Goal: Task Accomplishment & Management: Use online tool/utility

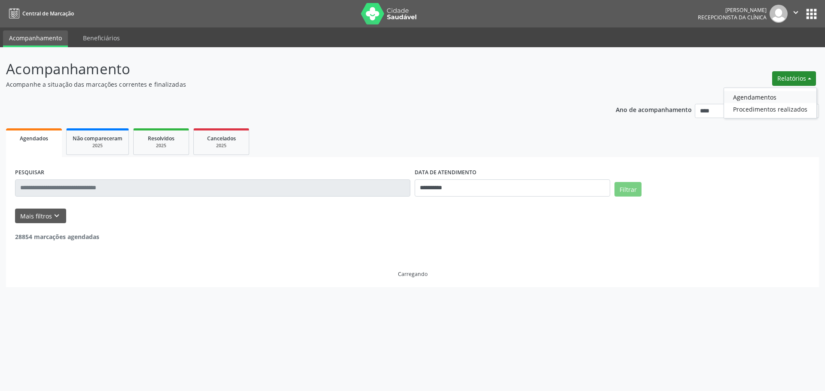
click at [767, 97] on link "Agendamentos" at bounding box center [770, 97] width 92 height 12
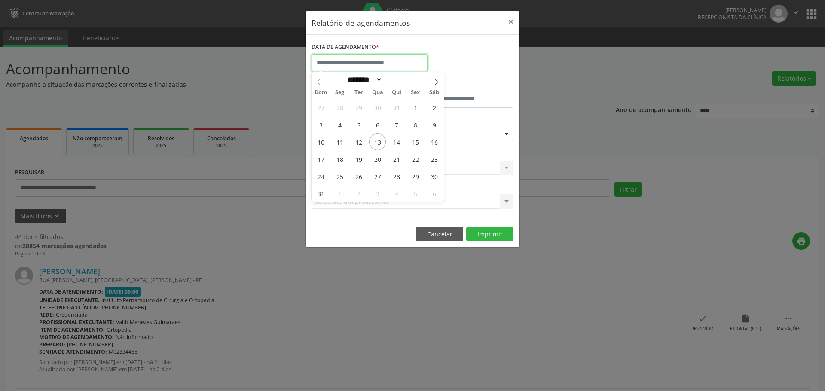
click at [409, 55] on input "text" at bounding box center [370, 62] width 116 height 17
click at [399, 144] on span "14" at bounding box center [396, 142] width 17 height 17
type input "**********"
click at [399, 144] on span "14" at bounding box center [396, 142] width 17 height 17
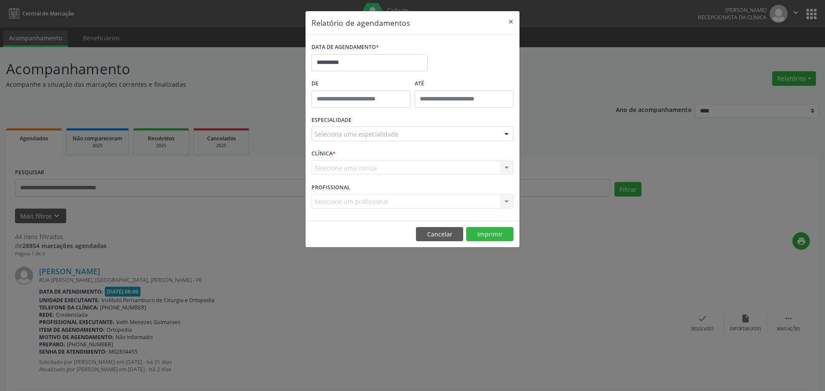
click at [398, 138] on div "Seleciona uma especialidade" at bounding box center [413, 134] width 202 height 15
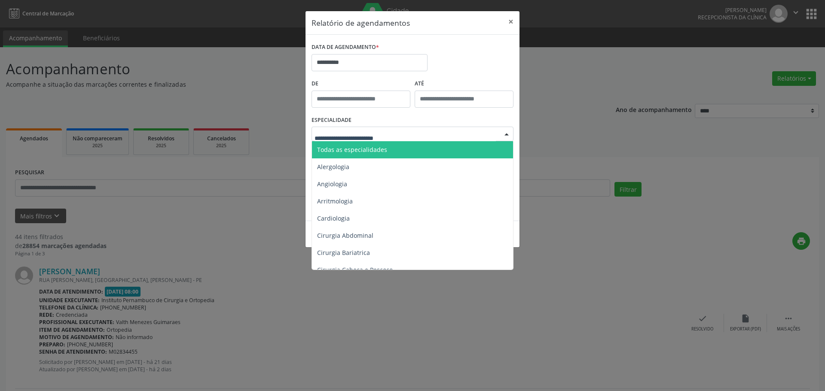
click at [397, 153] on span "Todas as especialidades" at bounding box center [413, 149] width 202 height 17
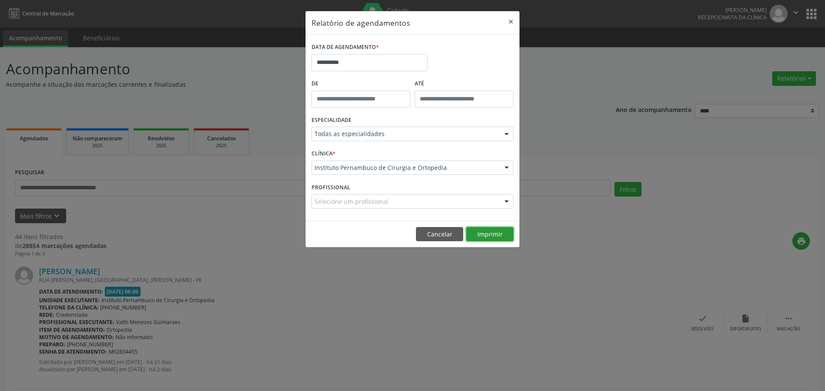
click at [506, 234] on button "Imprimir" at bounding box center [489, 234] width 47 height 15
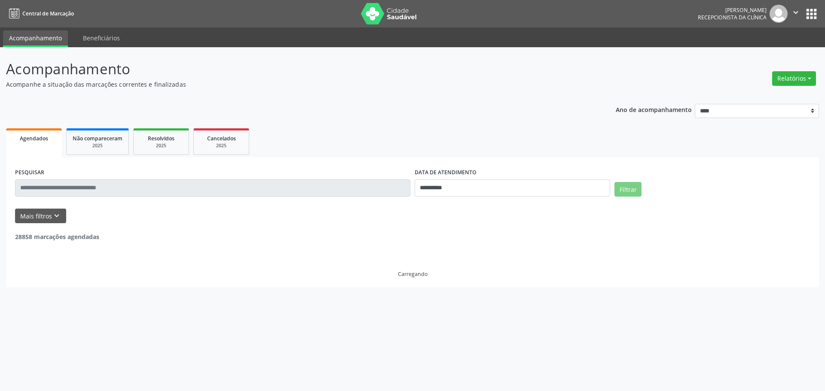
click at [793, 79] on button "Relatórios" at bounding box center [794, 78] width 44 height 15
click at [758, 95] on link "Agendamentos" at bounding box center [764, 97] width 92 height 12
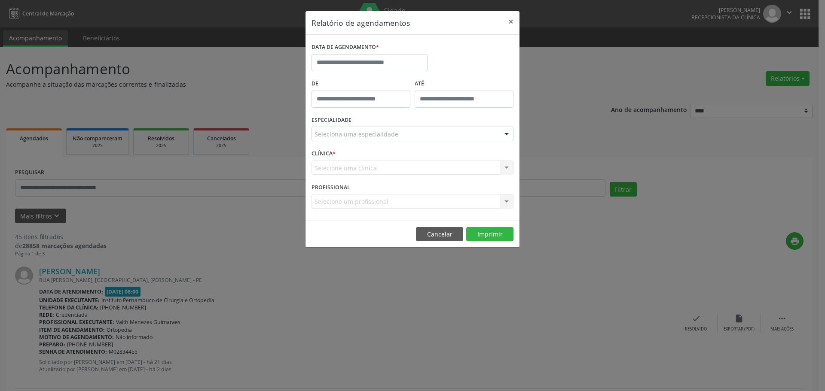
click at [428, 49] on div "DATA DE AGENDAMENTO *" at bounding box center [369, 59] width 120 height 37
click at [407, 61] on input "text" at bounding box center [370, 62] width 116 height 17
click at [563, 72] on div "Relatório de agendamentos × DATA DE AGENDAMENTO * De ATÉ ESPECIALIDADE Selecion…" at bounding box center [412, 195] width 825 height 391
click at [508, 22] on button "×" at bounding box center [510, 21] width 17 height 21
